Goal: Information Seeking & Learning: Learn about a topic

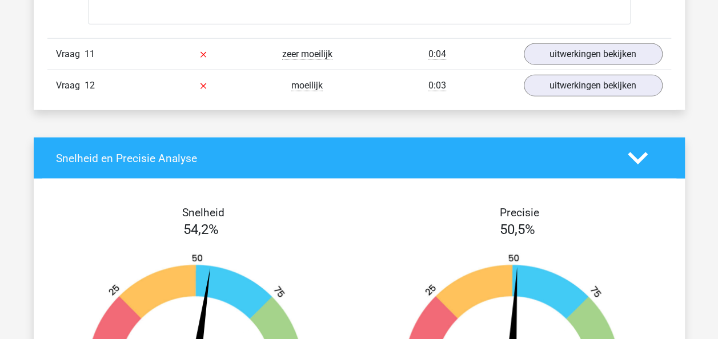
scroll to position [7787, 0]
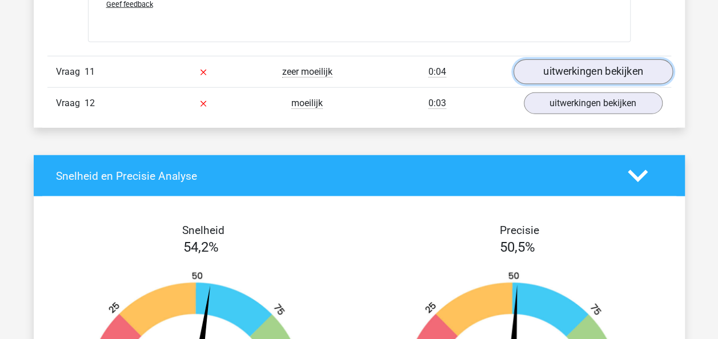
click at [556, 60] on link "uitwerkingen bekijken" at bounding box center [592, 71] width 159 height 25
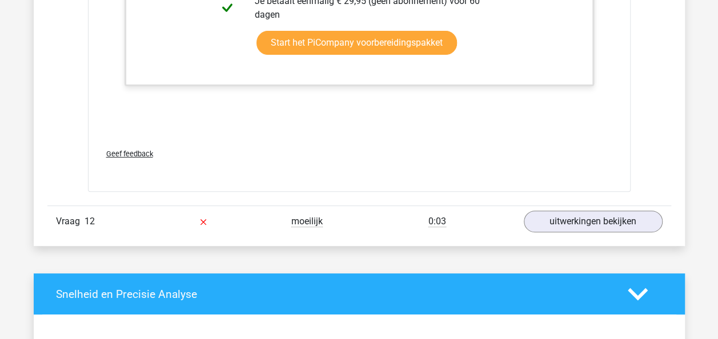
scroll to position [8758, 0]
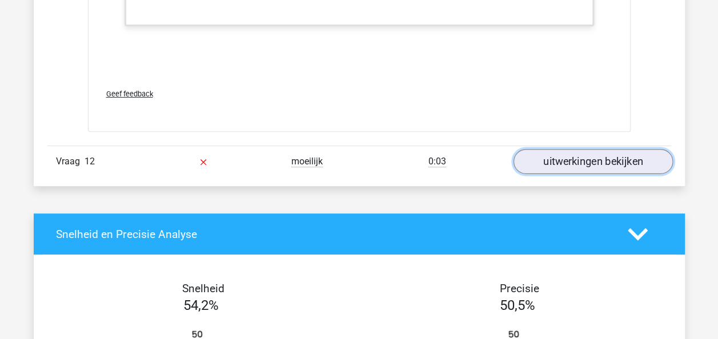
click at [596, 149] on link "uitwerkingen bekijken" at bounding box center [592, 161] width 159 height 25
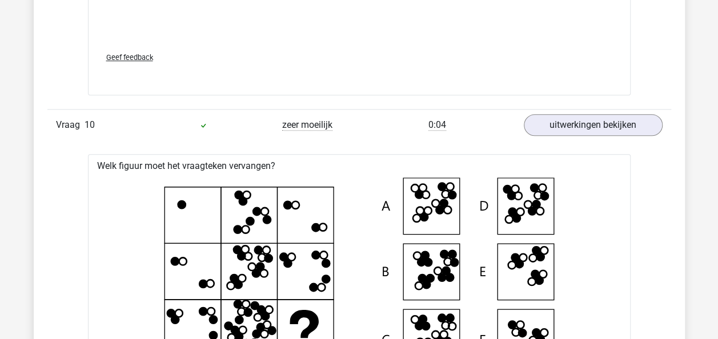
scroll to position [6857, 0]
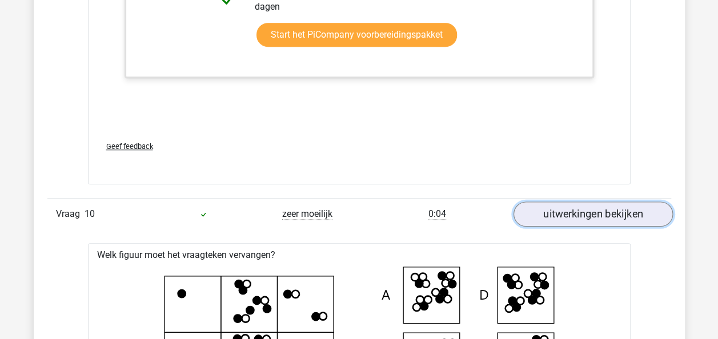
click at [620, 210] on link "uitwerkingen bekijken" at bounding box center [592, 214] width 159 height 25
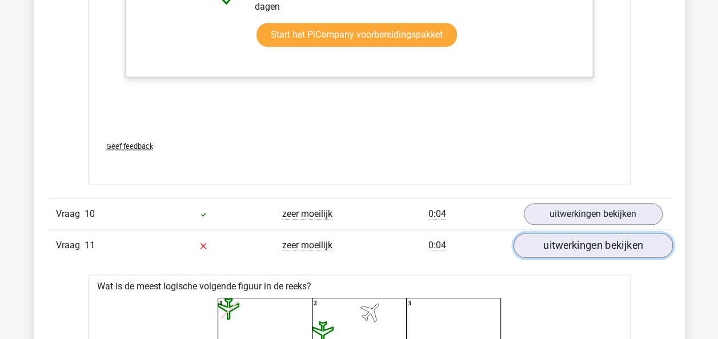
click at [599, 233] on link "uitwerkingen bekijken" at bounding box center [592, 245] width 159 height 25
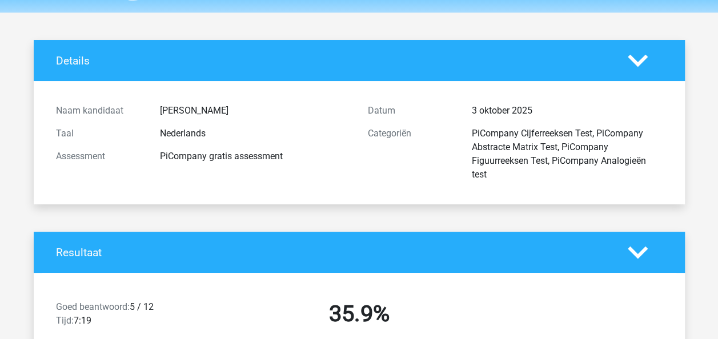
scroll to position [0, 0]
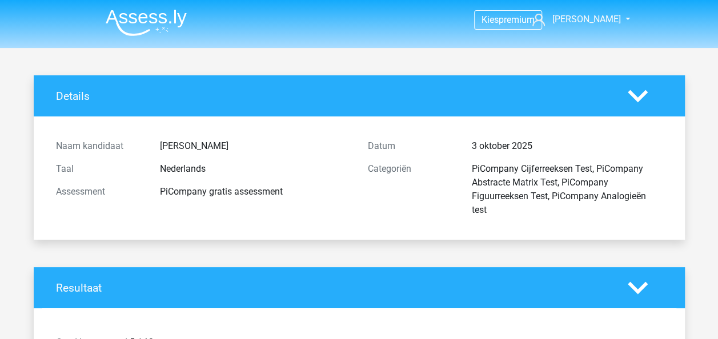
click at [128, 22] on img at bounding box center [146, 22] width 81 height 27
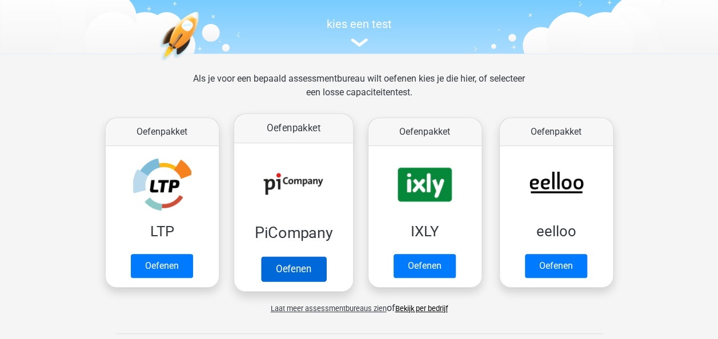
scroll to position [57, 0]
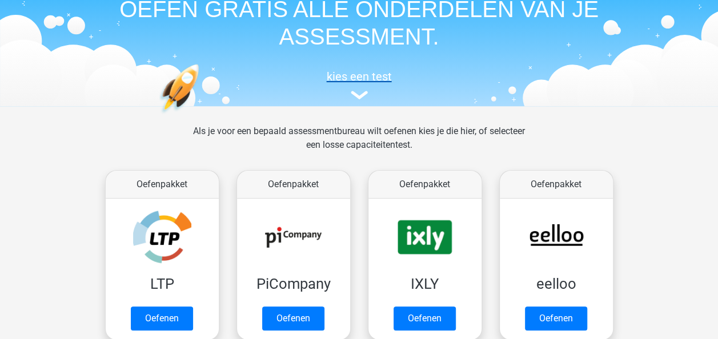
click at [360, 93] on img at bounding box center [358, 95] width 17 height 9
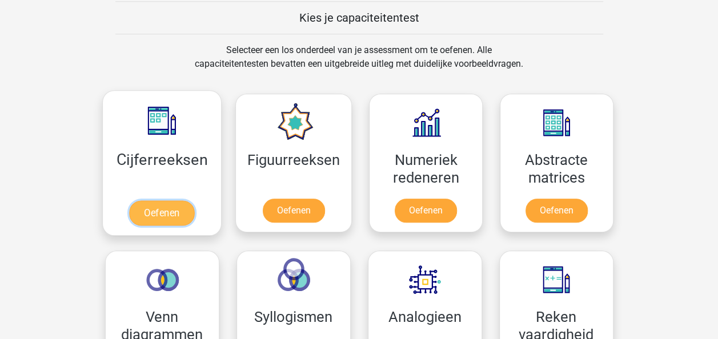
click at [178, 204] on link "Oefenen" at bounding box center [161, 212] width 65 height 25
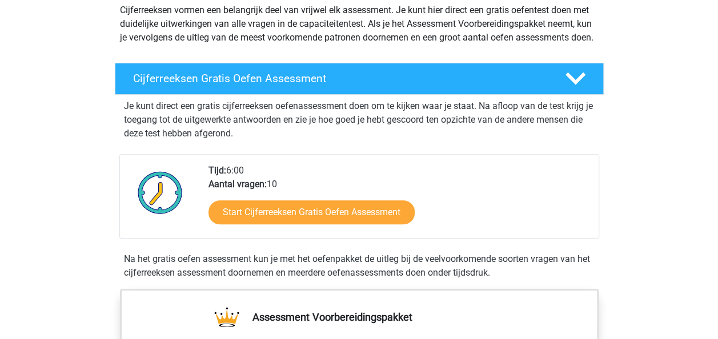
scroll to position [171, 0]
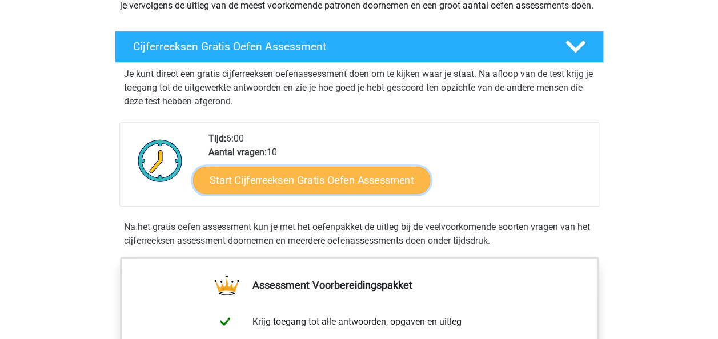
click at [291, 194] on link "Start Cijferreeksen Gratis Oefen Assessment" at bounding box center [311, 179] width 237 height 27
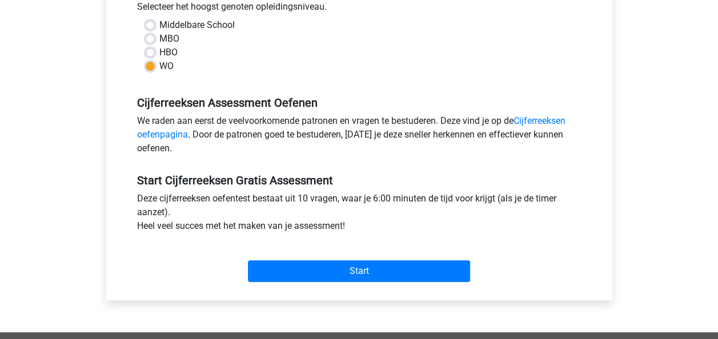
scroll to position [285, 0]
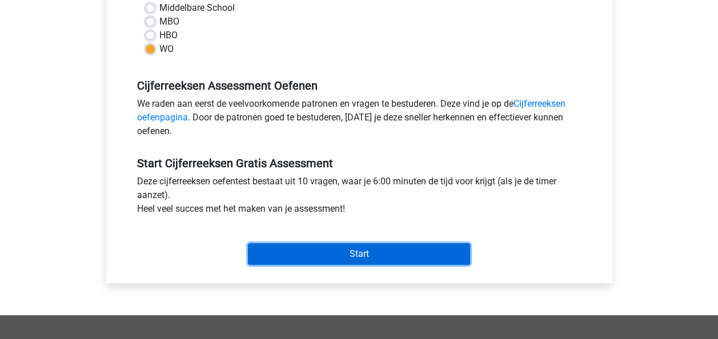
click at [364, 253] on input "Start" at bounding box center [359, 254] width 222 height 22
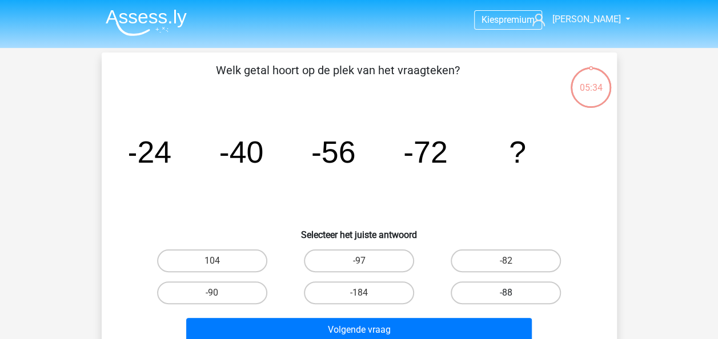
click at [486, 300] on label "-88" at bounding box center [505, 292] width 110 height 23
click at [506, 300] on input "-88" at bounding box center [509, 296] width 7 height 7
radio input "true"
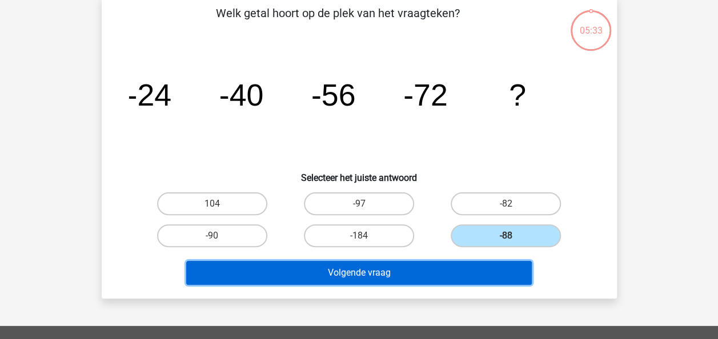
click at [424, 267] on button "Volgende vraag" at bounding box center [358, 273] width 345 height 24
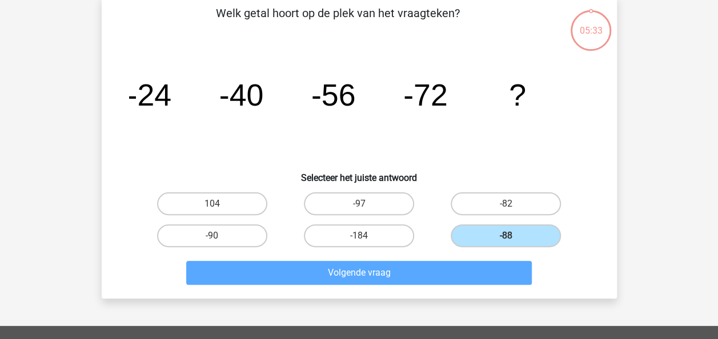
scroll to position [53, 0]
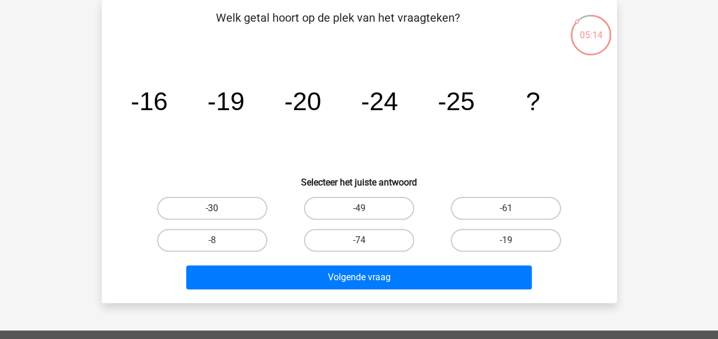
click at [223, 214] on label "-30" at bounding box center [212, 208] width 110 height 23
click at [219, 214] on input "-30" at bounding box center [215, 211] width 7 height 7
radio input "true"
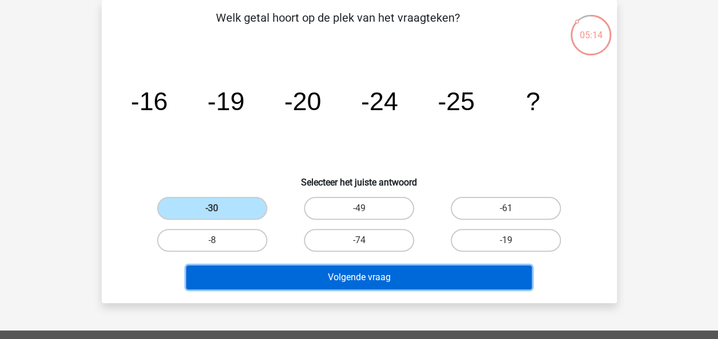
click at [315, 276] on button "Volgende vraag" at bounding box center [358, 277] width 345 height 24
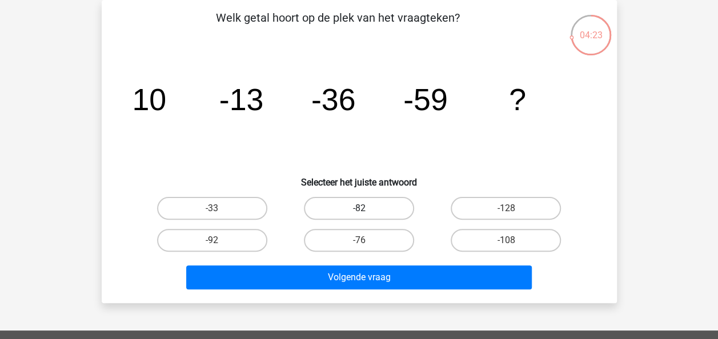
click at [380, 206] on label "-82" at bounding box center [359, 208] width 110 height 23
click at [366, 208] on input "-82" at bounding box center [361, 211] width 7 height 7
radio input "true"
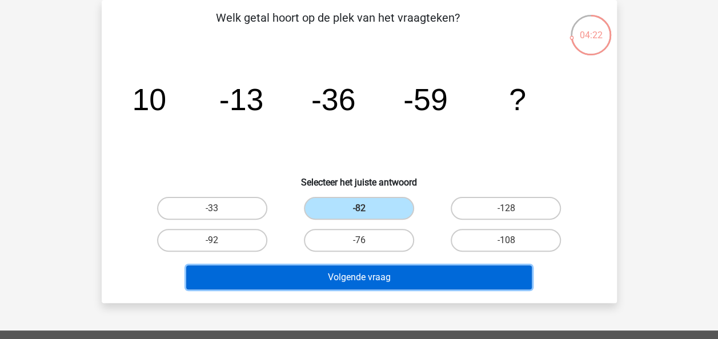
click at [341, 276] on button "Volgende vraag" at bounding box center [358, 277] width 345 height 24
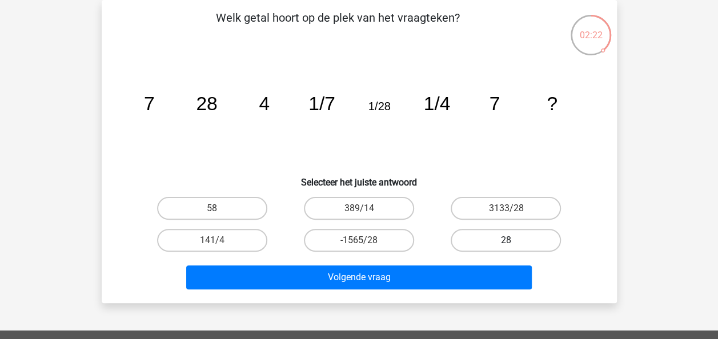
click at [509, 235] on label "28" at bounding box center [505, 240] width 110 height 23
click at [509, 240] on input "28" at bounding box center [509, 243] width 7 height 7
radio input "true"
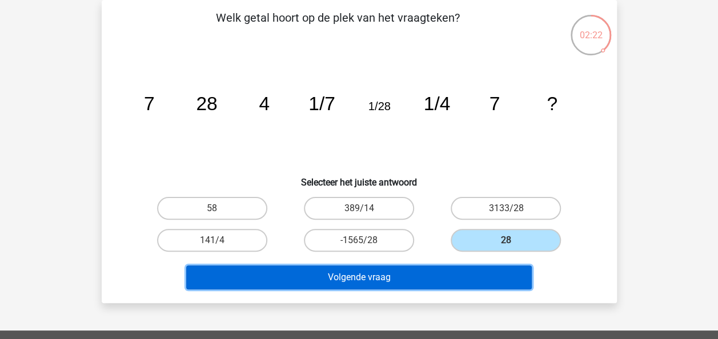
click at [360, 275] on button "Volgende vraag" at bounding box center [358, 277] width 345 height 24
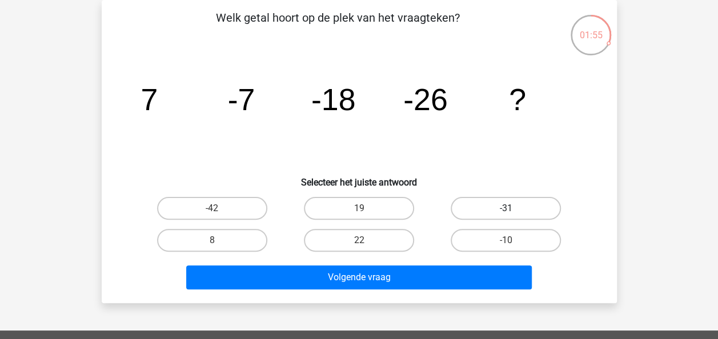
click at [475, 198] on label "-31" at bounding box center [505, 208] width 110 height 23
click at [506, 208] on input "-31" at bounding box center [509, 211] width 7 height 7
radio input "true"
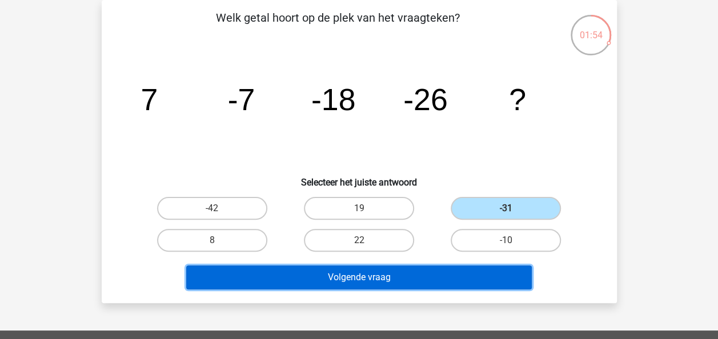
click at [408, 268] on button "Volgende vraag" at bounding box center [358, 277] width 345 height 24
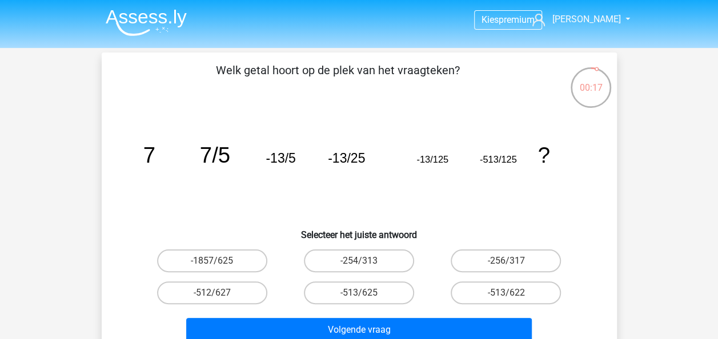
scroll to position [57, 0]
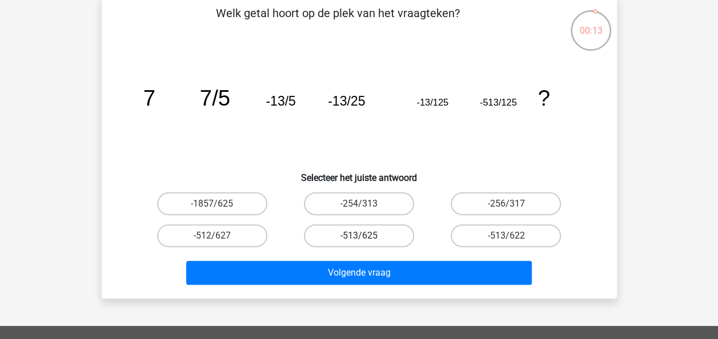
click at [385, 235] on label "-513/625" at bounding box center [359, 235] width 110 height 23
click at [366, 236] on input "-513/625" at bounding box center [361, 239] width 7 height 7
radio input "true"
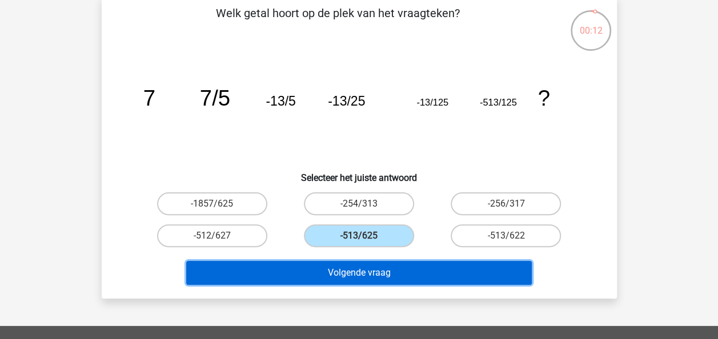
click at [381, 273] on button "Volgende vraag" at bounding box center [358, 273] width 345 height 24
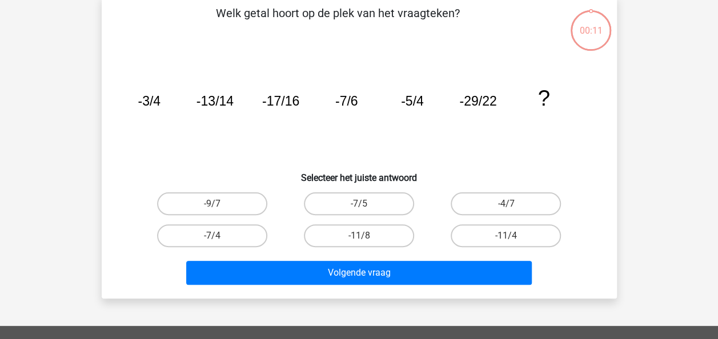
scroll to position [53, 0]
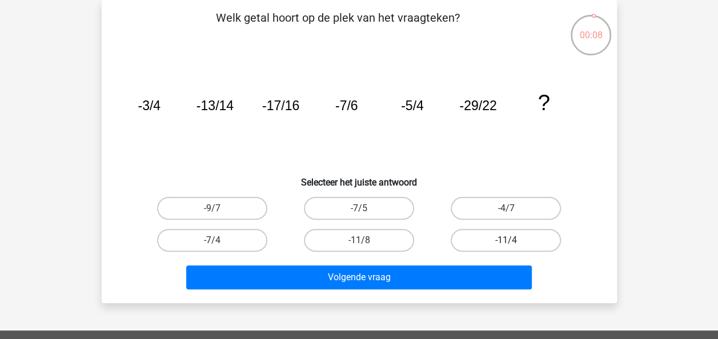
click at [510, 236] on label "-11/4" at bounding box center [505, 240] width 110 height 23
click at [510, 240] on input "-11/4" at bounding box center [509, 243] width 7 height 7
radio input "true"
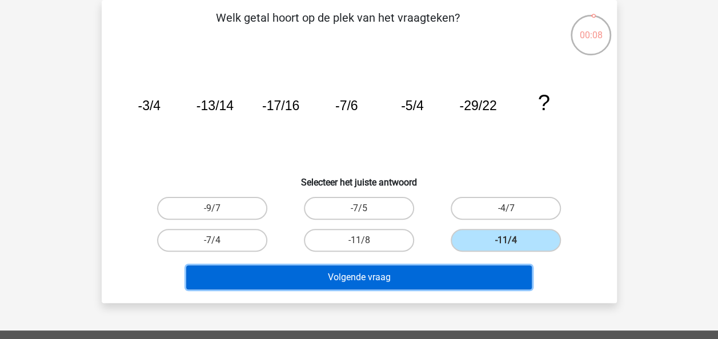
click at [368, 279] on button "Volgende vraag" at bounding box center [358, 277] width 345 height 24
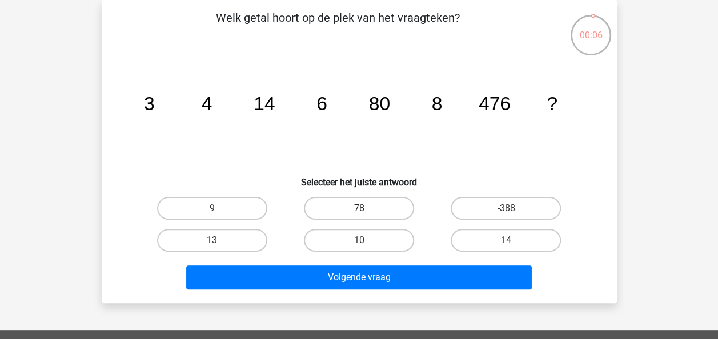
click at [356, 205] on label "78" at bounding box center [359, 208] width 110 height 23
click at [358, 208] on input "78" at bounding box center [361, 211] width 7 height 7
radio input "true"
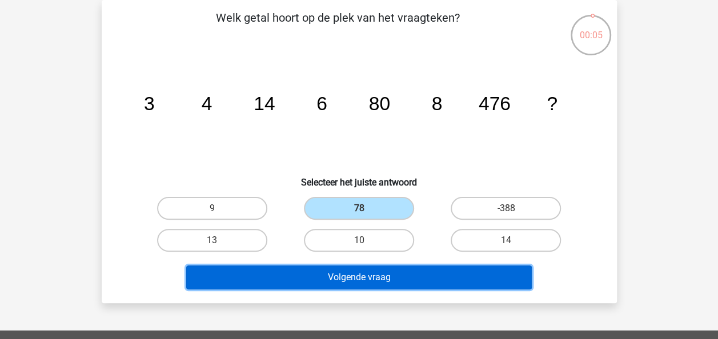
click at [366, 288] on button "Volgende vraag" at bounding box center [358, 277] width 345 height 24
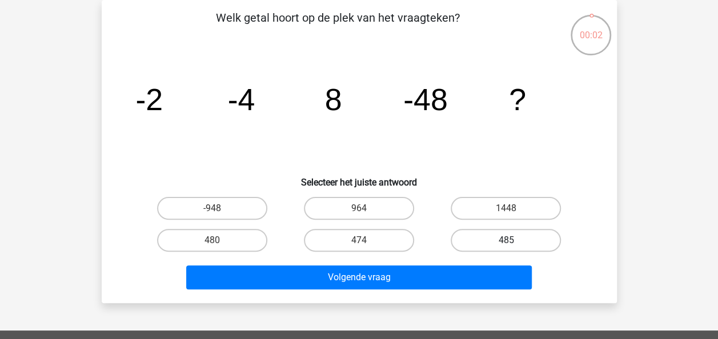
click at [465, 244] on label "485" at bounding box center [505, 240] width 110 height 23
click at [506, 244] on input "485" at bounding box center [509, 243] width 7 height 7
radio input "true"
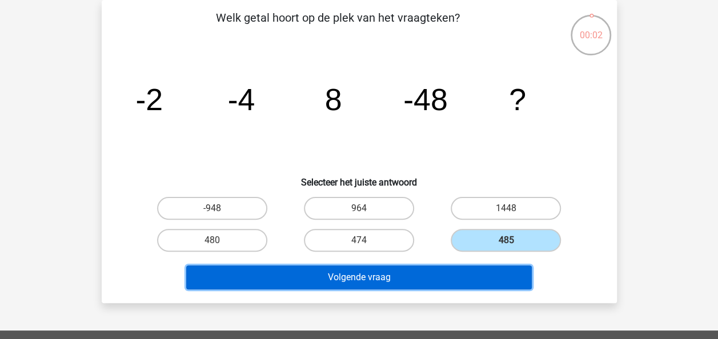
click at [435, 275] on button "Volgende vraag" at bounding box center [358, 277] width 345 height 24
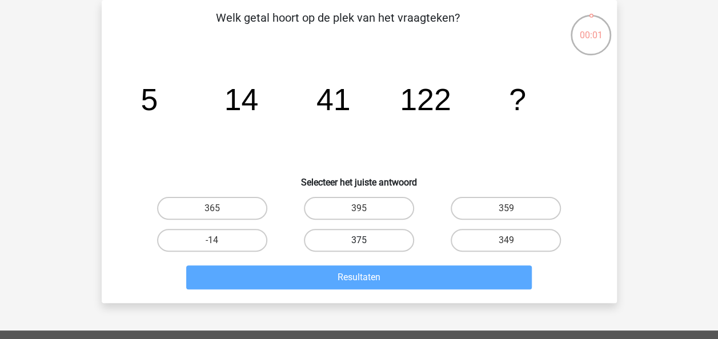
click at [343, 237] on label "375" at bounding box center [359, 240] width 110 height 23
click at [358, 240] on input "375" at bounding box center [361, 243] width 7 height 7
radio input "true"
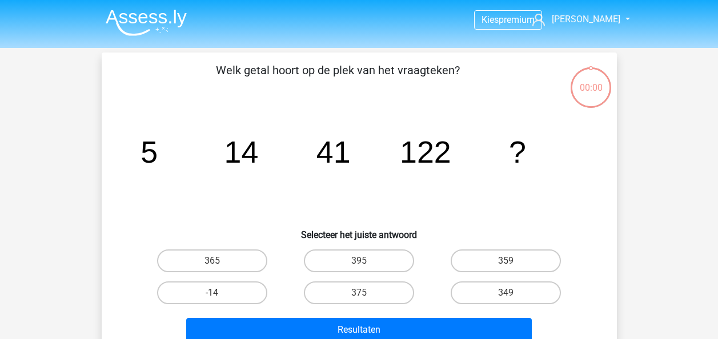
scroll to position [53, 0]
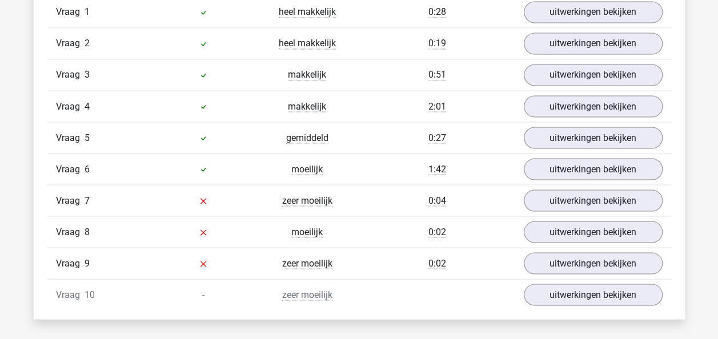
scroll to position [970, 0]
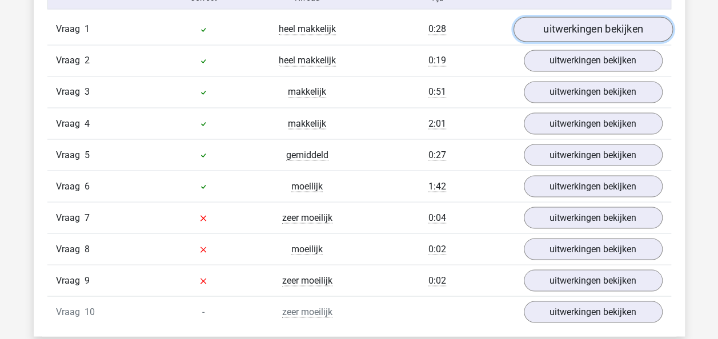
click at [570, 34] on link "uitwerkingen bekijken" at bounding box center [592, 29] width 159 height 25
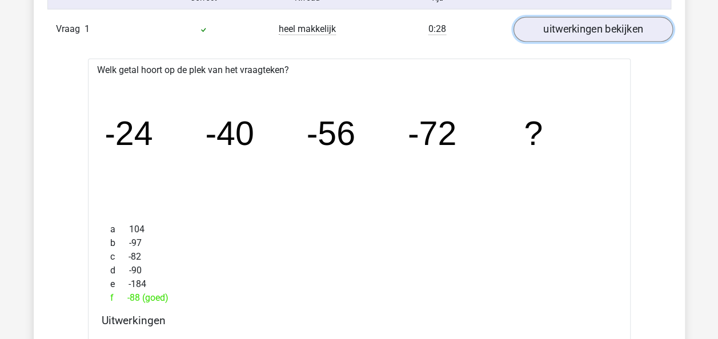
click at [570, 32] on link "uitwerkingen bekijken" at bounding box center [592, 29] width 159 height 25
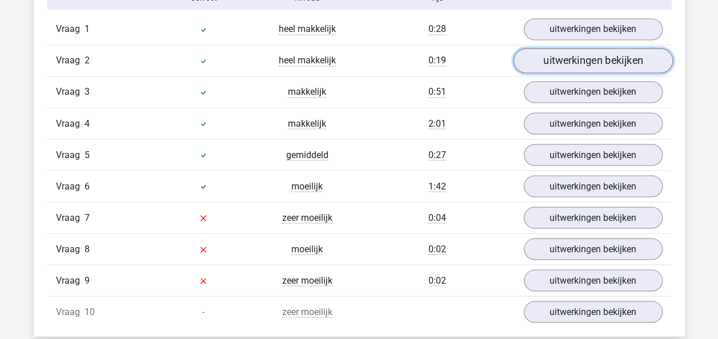
click at [575, 63] on link "uitwerkingen bekijken" at bounding box center [592, 61] width 159 height 25
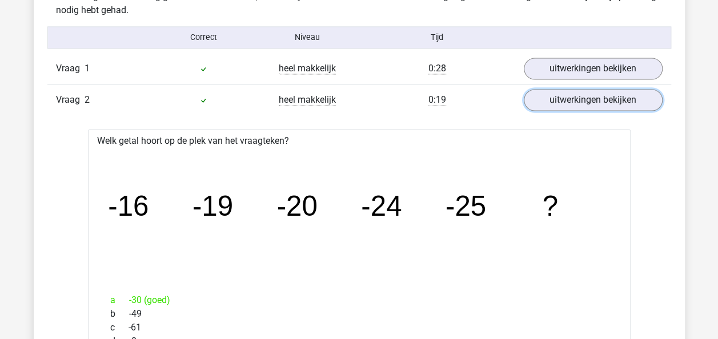
scroll to position [913, 0]
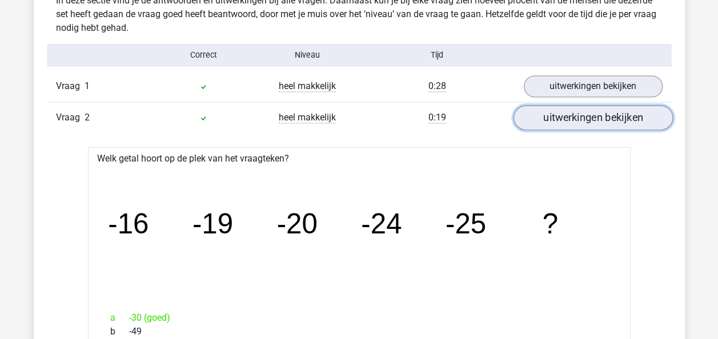
click at [581, 123] on link "uitwerkingen bekijken" at bounding box center [592, 118] width 159 height 25
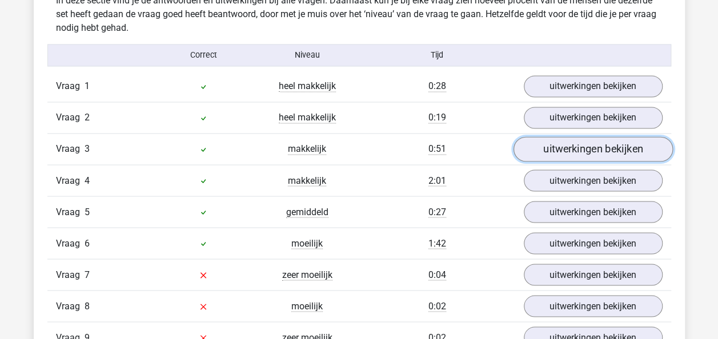
click at [588, 145] on link "uitwerkingen bekijken" at bounding box center [592, 149] width 159 height 25
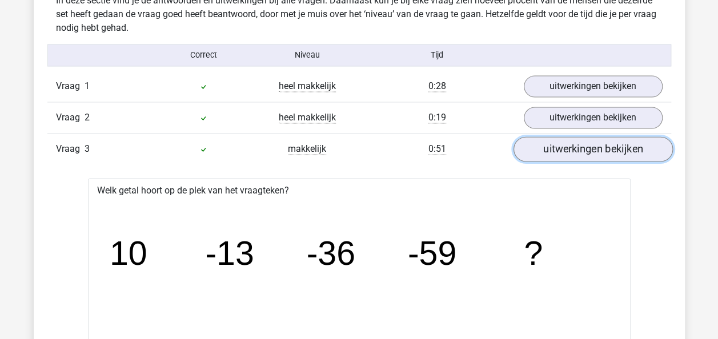
click at [579, 154] on link "uitwerkingen bekijken" at bounding box center [592, 149] width 159 height 25
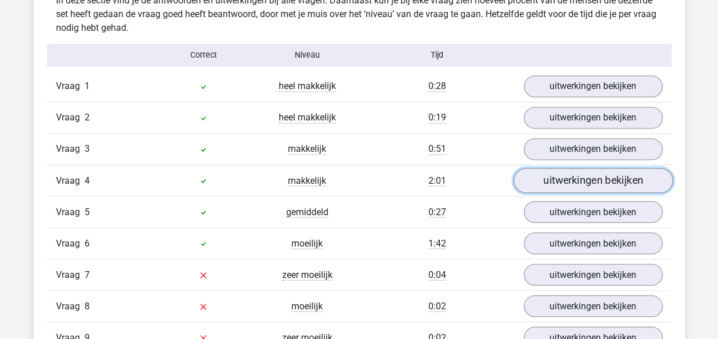
click at [569, 184] on link "uitwerkingen bekijken" at bounding box center [592, 180] width 159 height 25
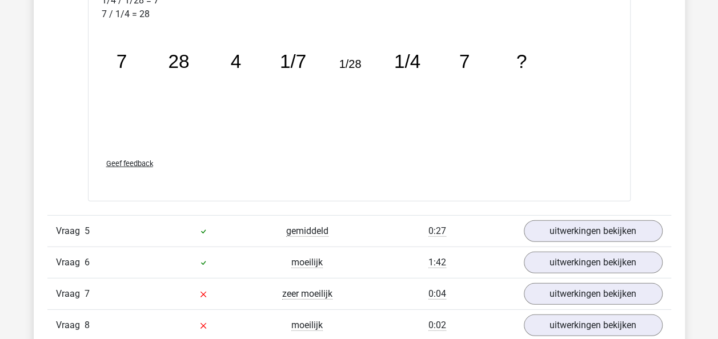
scroll to position [1541, 0]
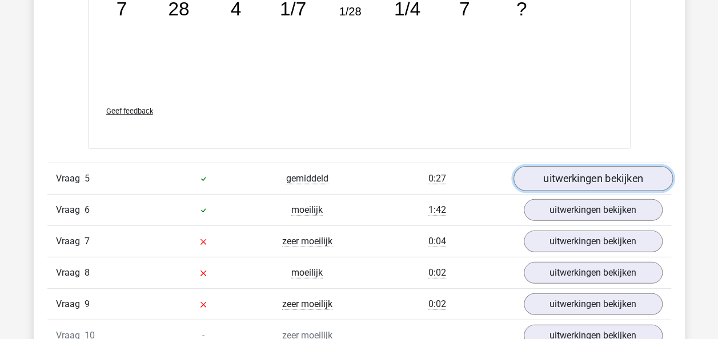
click at [597, 169] on link "uitwerkingen bekijken" at bounding box center [592, 178] width 159 height 25
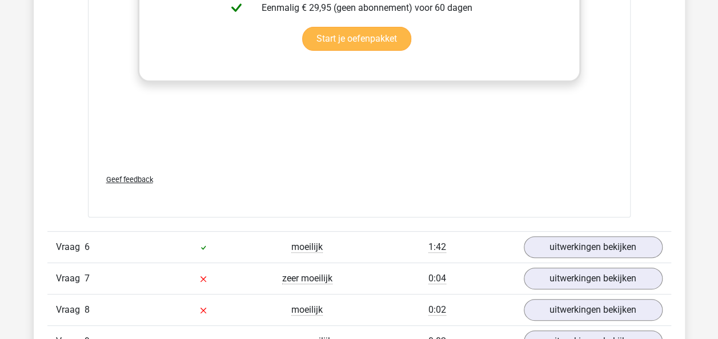
scroll to position [2283, 0]
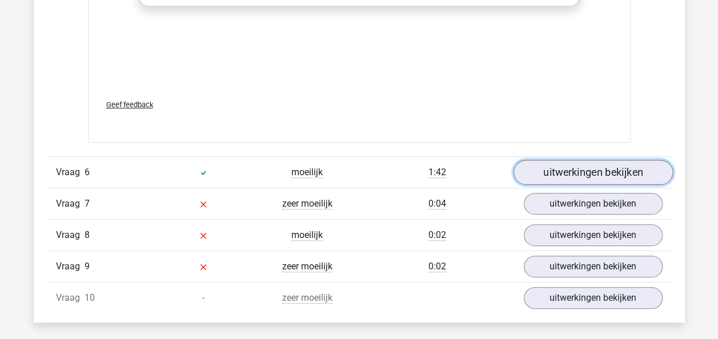
click at [607, 171] on link "uitwerkingen bekijken" at bounding box center [592, 172] width 159 height 25
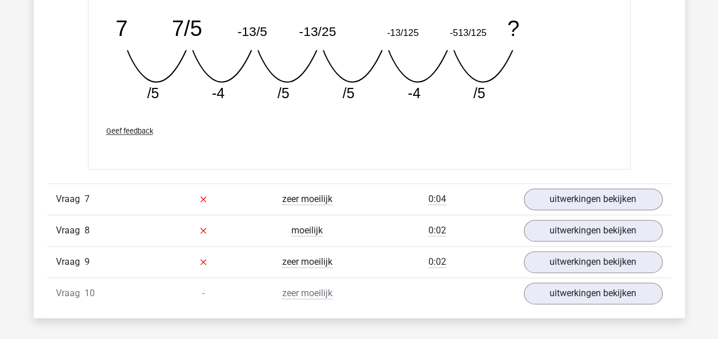
scroll to position [2797, 0]
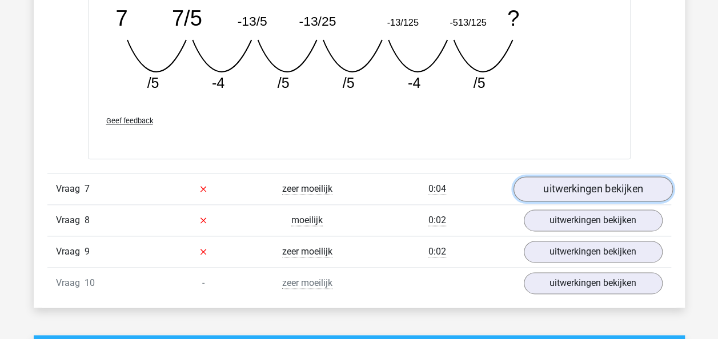
click at [625, 180] on link "uitwerkingen bekijken" at bounding box center [592, 188] width 159 height 25
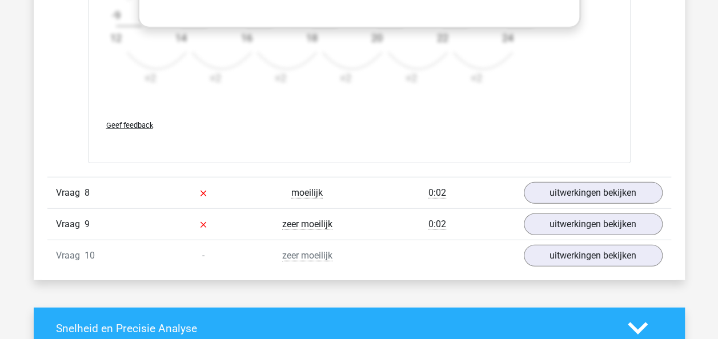
scroll to position [3516, 0]
